Goal: Task Accomplishment & Management: Complete application form

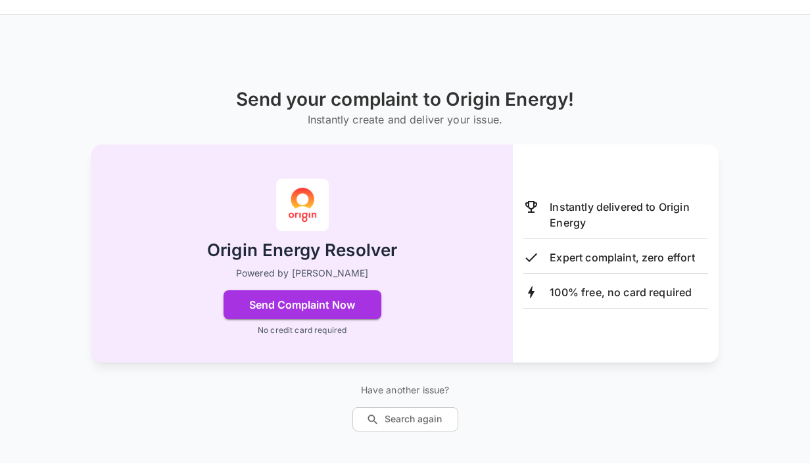
scroll to position [48, 0]
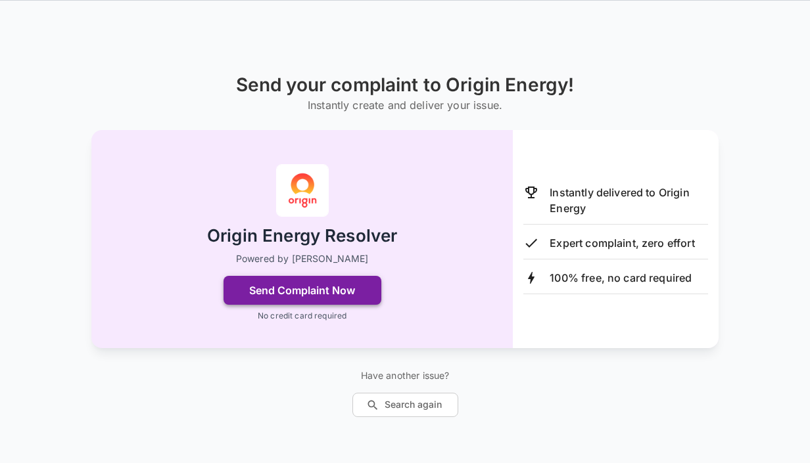
click at [324, 290] on button "Send Complaint Now" at bounding box center [302, 290] width 158 height 29
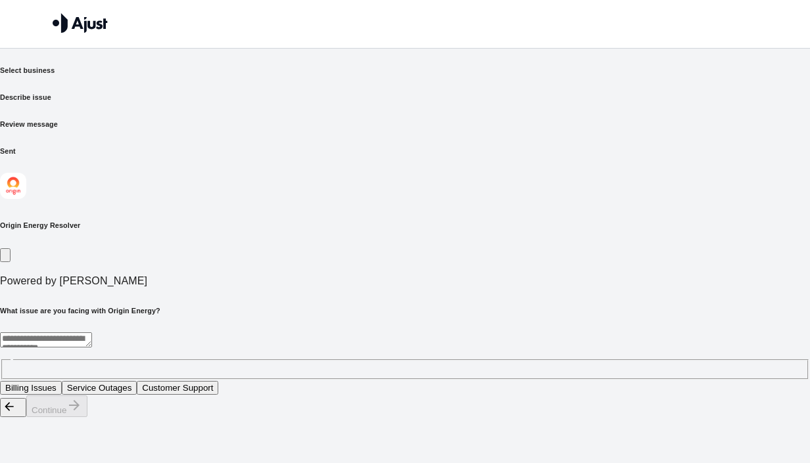
scroll to position [0, 0]
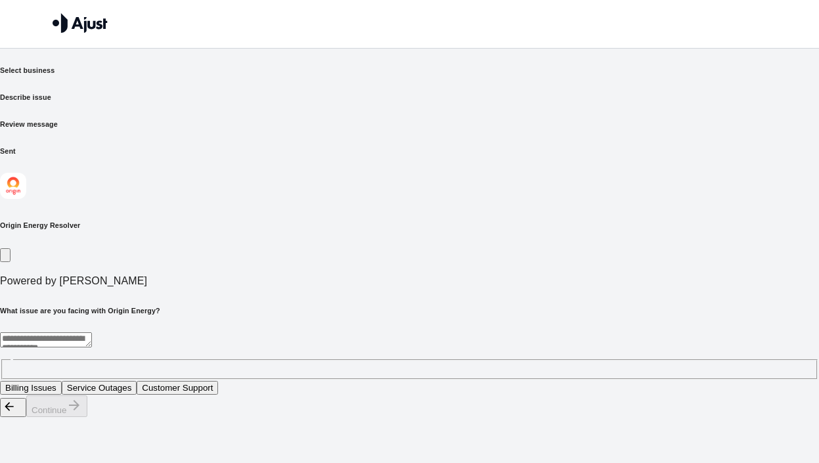
click at [92, 332] on textarea at bounding box center [46, 339] width 92 height 15
click at [62, 381] on button "Billing Issues" at bounding box center [31, 388] width 62 height 14
click at [87, 417] on button "Continue" at bounding box center [56, 407] width 61 height 22
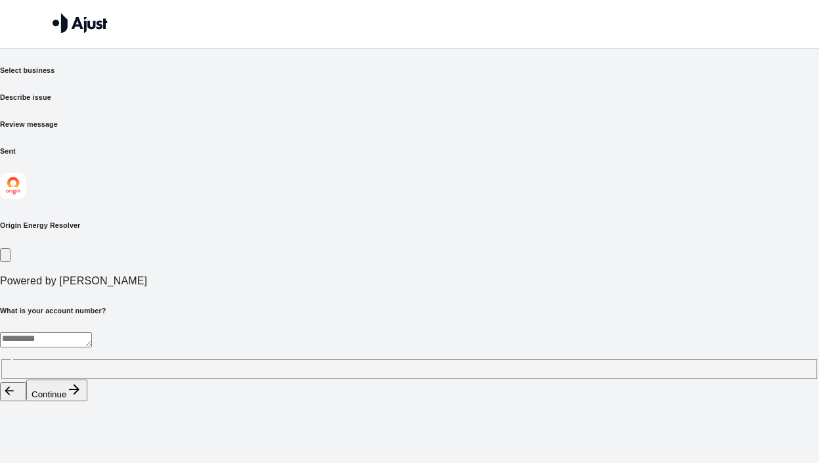
click at [608, 332] on div "* ​" at bounding box center [409, 355] width 819 height 47
type textarea "**********"
click at [82, 398] on icon "button" at bounding box center [74, 390] width 16 height 16
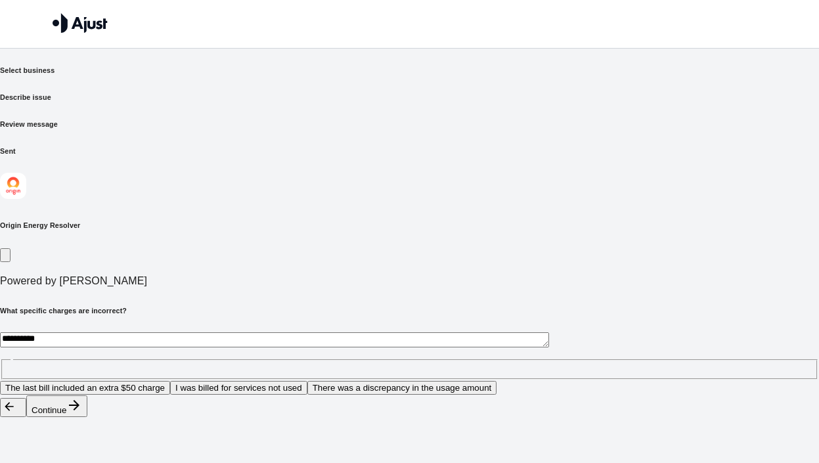
click at [250, 332] on textarea "**********" at bounding box center [274, 339] width 549 height 15
type textarea "**********"
click at [87, 417] on button "Continue" at bounding box center [56, 407] width 61 height 22
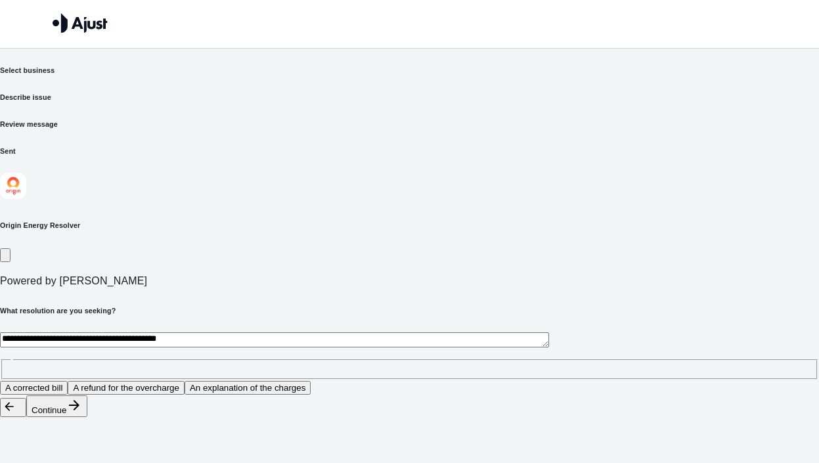
click at [245, 332] on textarea "**********" at bounding box center [274, 339] width 549 height 15
type textarea "*"
type textarea "**********"
click at [87, 417] on button "Continue" at bounding box center [56, 407] width 61 height 22
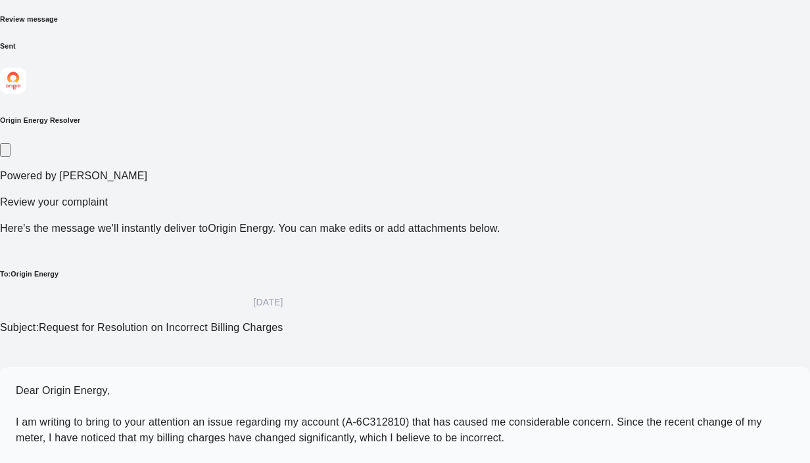
scroll to position [105, 0]
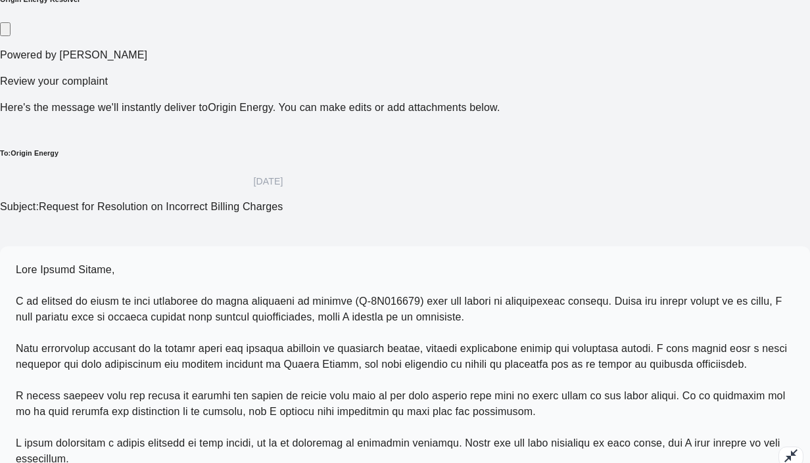
scroll to position [231, 0]
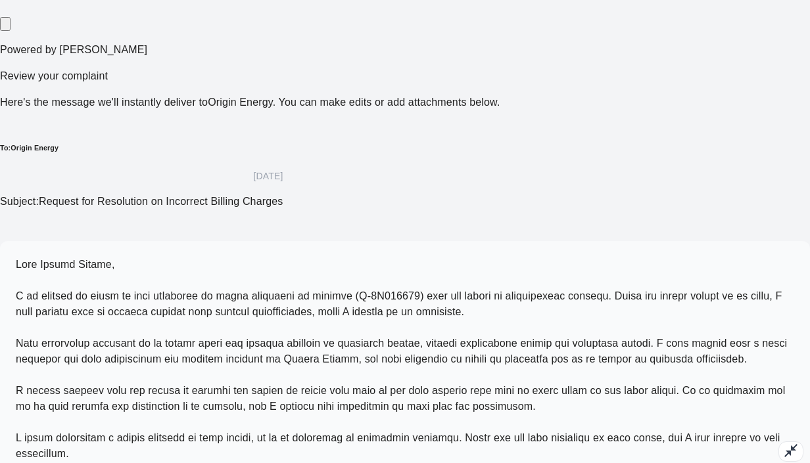
click at [471, 285] on span at bounding box center [401, 359] width 771 height 200
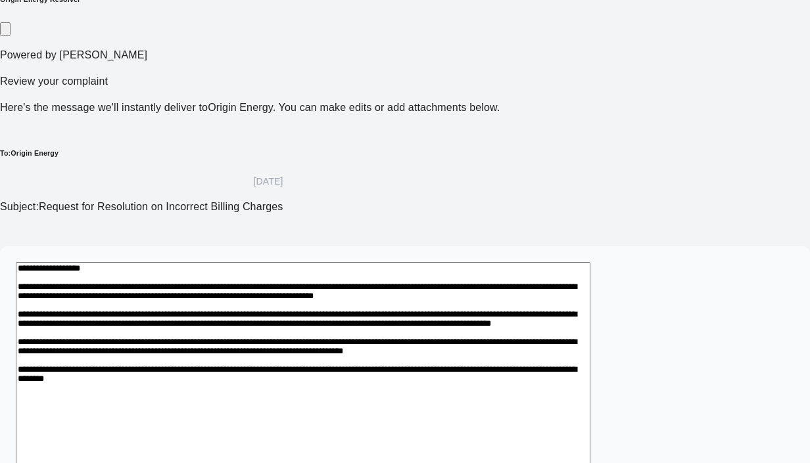
click at [367, 262] on textarea at bounding box center [303, 390] width 574 height 257
click at [235, 262] on textarea at bounding box center [303, 390] width 574 height 257
click at [344, 262] on textarea at bounding box center [303, 390] width 574 height 257
click at [413, 262] on textarea at bounding box center [303, 390] width 574 height 257
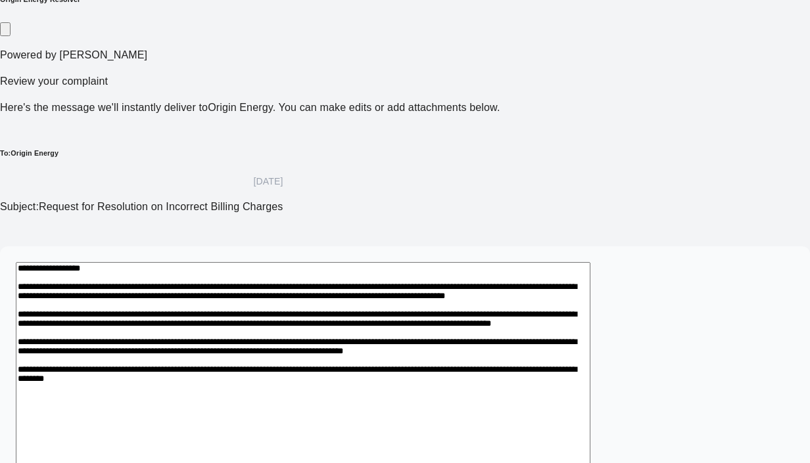
click at [447, 262] on textarea at bounding box center [303, 390] width 574 height 257
click at [243, 262] on textarea at bounding box center [303, 390] width 574 height 257
click at [447, 262] on textarea at bounding box center [303, 390] width 574 height 257
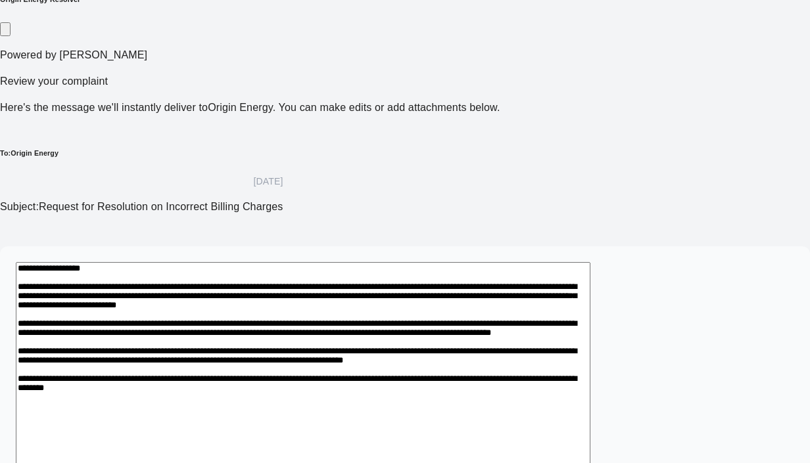
click at [456, 262] on textarea at bounding box center [303, 398] width 574 height 272
click at [493, 262] on textarea at bounding box center [303, 398] width 574 height 272
click at [401, 262] on textarea at bounding box center [303, 398] width 574 height 272
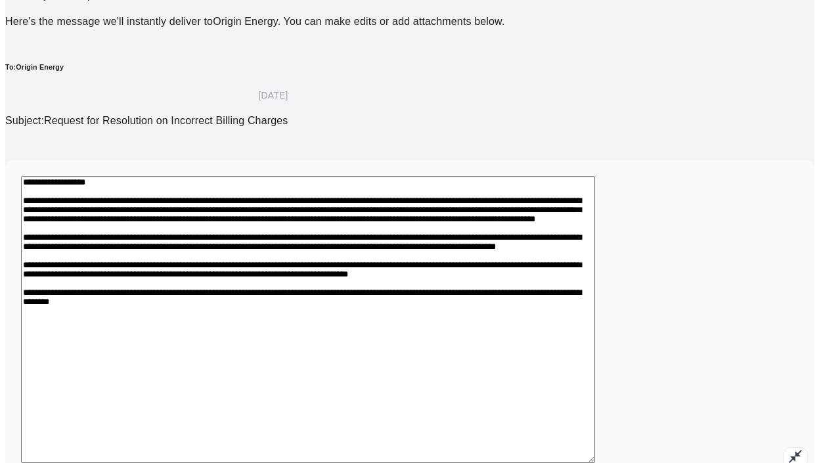
scroll to position [315, 0]
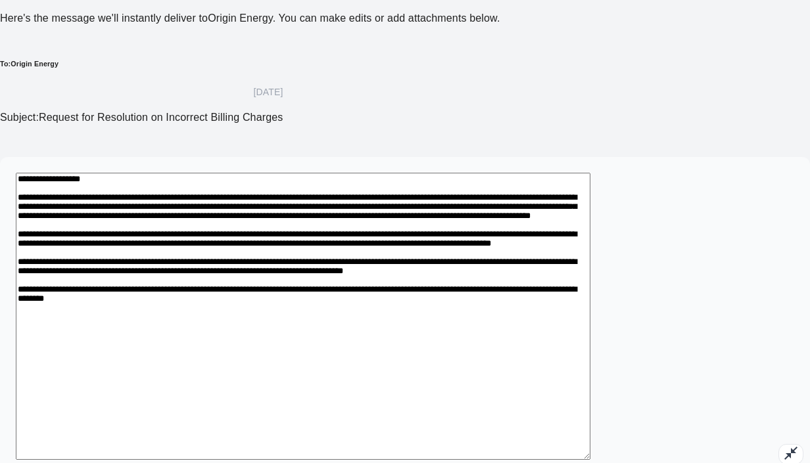
click at [543, 173] on textarea at bounding box center [303, 316] width 574 height 287
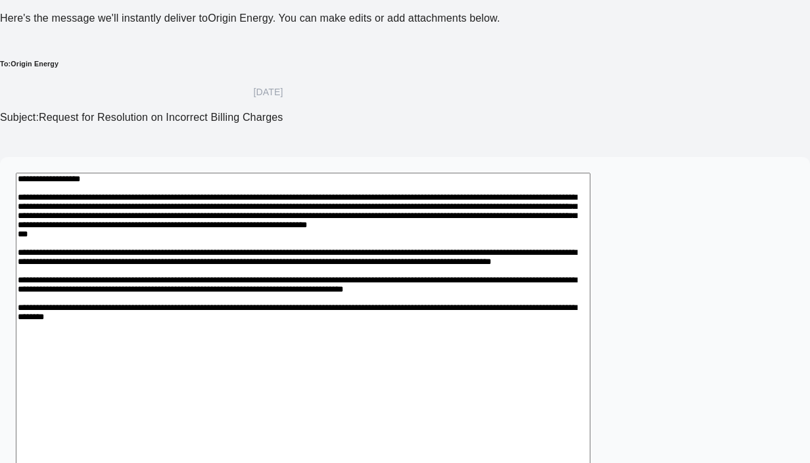
click at [455, 173] on textarea at bounding box center [303, 331] width 574 height 317
click at [453, 173] on textarea at bounding box center [303, 331] width 574 height 317
click at [195, 173] on textarea at bounding box center [303, 331] width 574 height 317
click at [213, 173] on textarea at bounding box center [303, 331] width 574 height 317
click at [511, 173] on textarea at bounding box center [303, 331] width 574 height 317
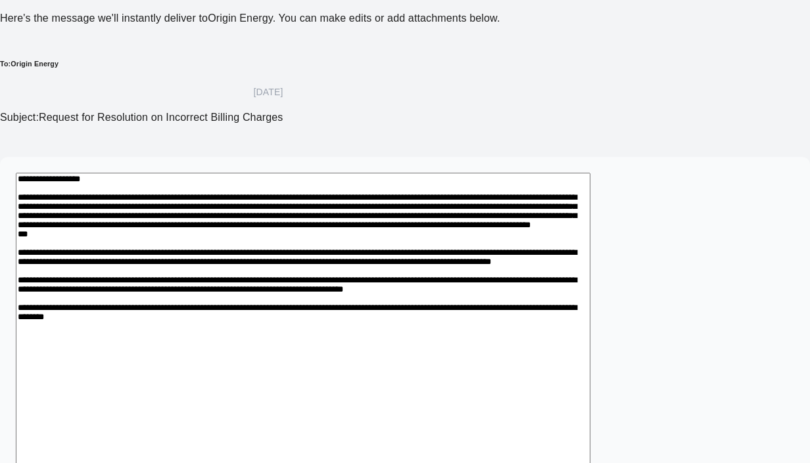
click at [164, 173] on textarea at bounding box center [303, 339] width 574 height 332
drag, startPoint x: 308, startPoint y: 132, endPoint x: 120, endPoint y: 140, distance: 187.4
click at [120, 173] on textarea at bounding box center [303, 339] width 574 height 332
click at [190, 173] on textarea at bounding box center [303, 331] width 574 height 317
click at [373, 173] on textarea at bounding box center [303, 331] width 574 height 317
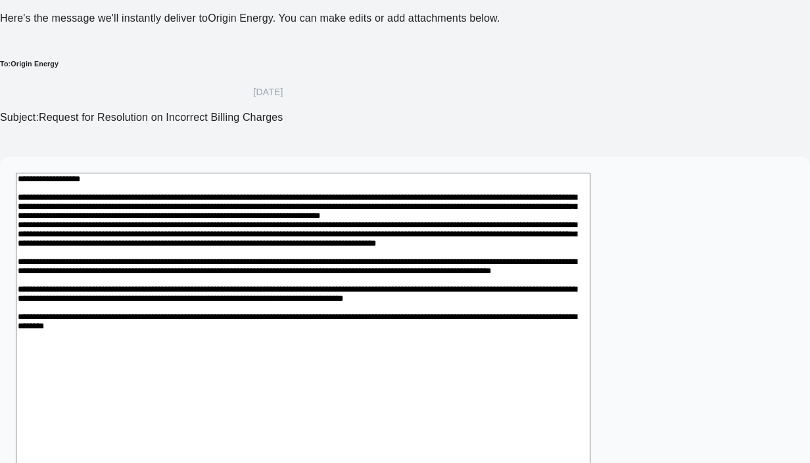
click at [536, 173] on textarea at bounding box center [303, 347] width 574 height 348
click at [533, 173] on textarea at bounding box center [303, 347] width 574 height 348
click at [528, 173] on textarea at bounding box center [303, 347] width 574 height 348
click at [254, 173] on textarea at bounding box center [303, 347] width 574 height 348
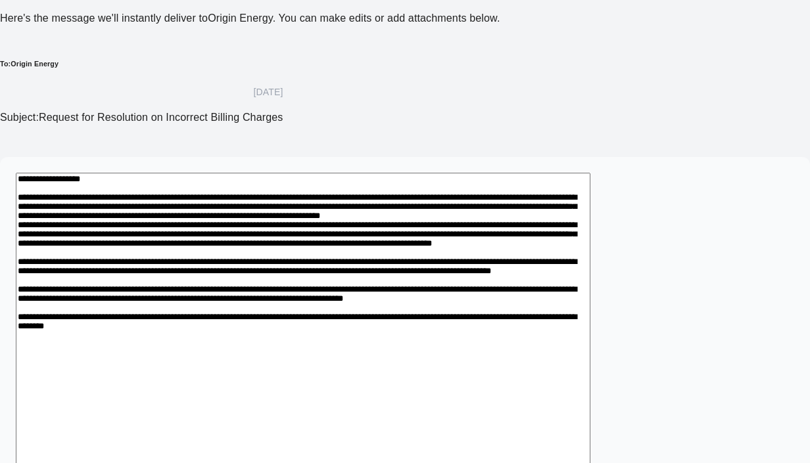
click at [590, 173] on textarea at bounding box center [303, 354] width 574 height 363
click at [411, 173] on textarea at bounding box center [303, 354] width 574 height 363
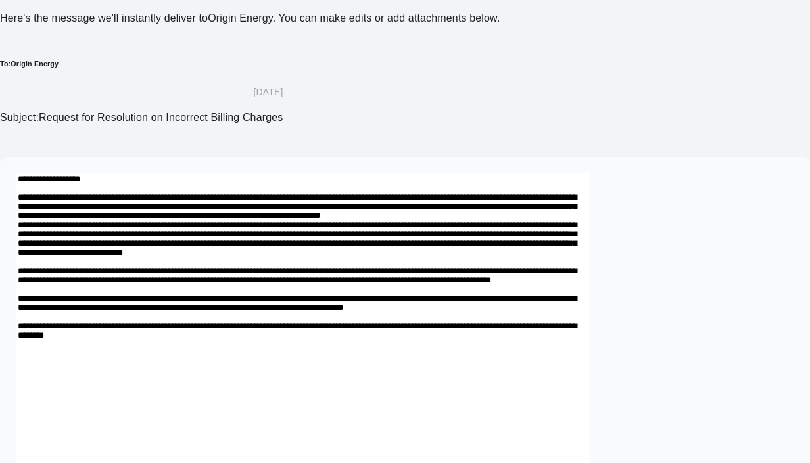
type textarea "**********"
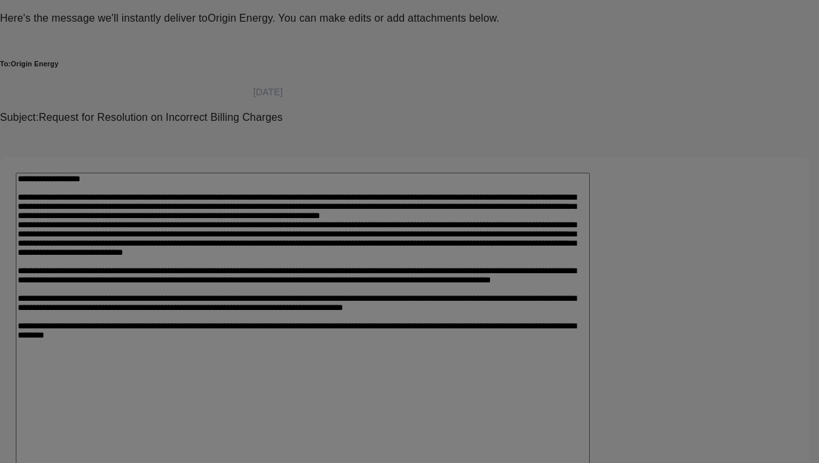
type input "**********"
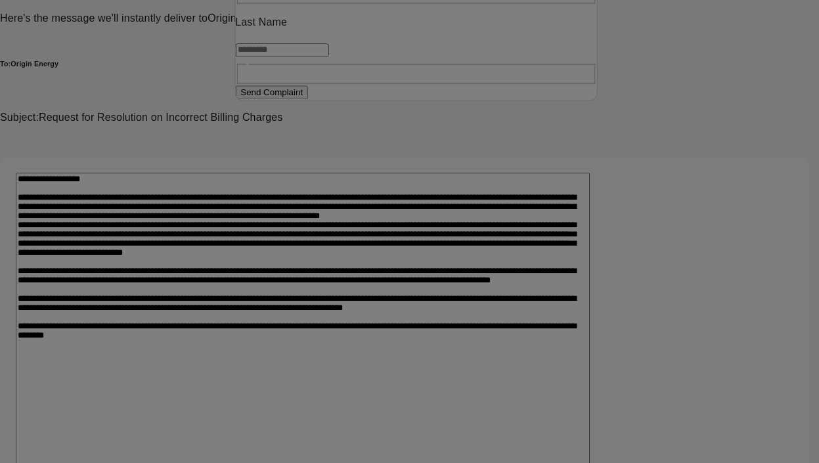
type input "****"
click at [329, 57] on input "text" at bounding box center [281, 49] width 93 height 13
type input "****"
click at [308, 110] on button "Send Complaint" at bounding box center [271, 103] width 73 height 14
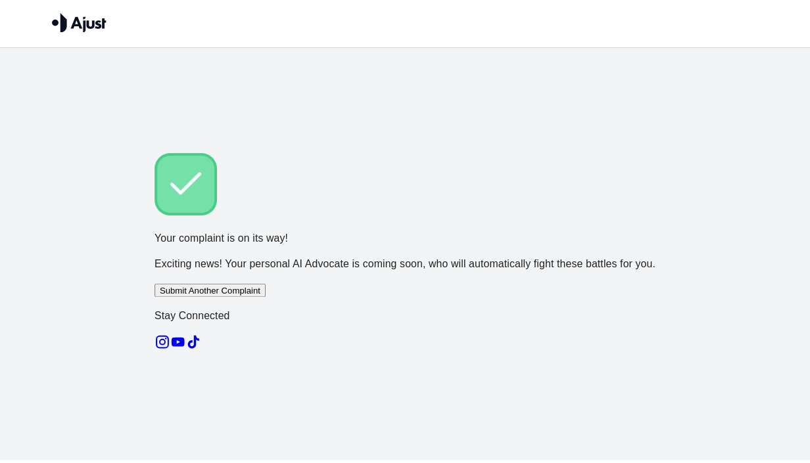
scroll to position [2, 0]
